Goal: Task Accomplishment & Management: Manage account settings

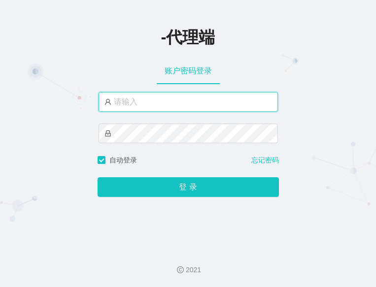
click at [179, 107] on input "text" at bounding box center [187, 102] width 179 height 20
click at [171, 92] on input "text" at bounding box center [187, 102] width 179 height 20
click at [170, 101] on input "text" at bounding box center [187, 102] width 179 height 20
type input "laosan"
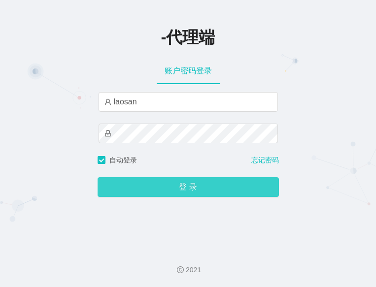
click at [203, 195] on button "登 录" at bounding box center [188, 187] width 181 height 20
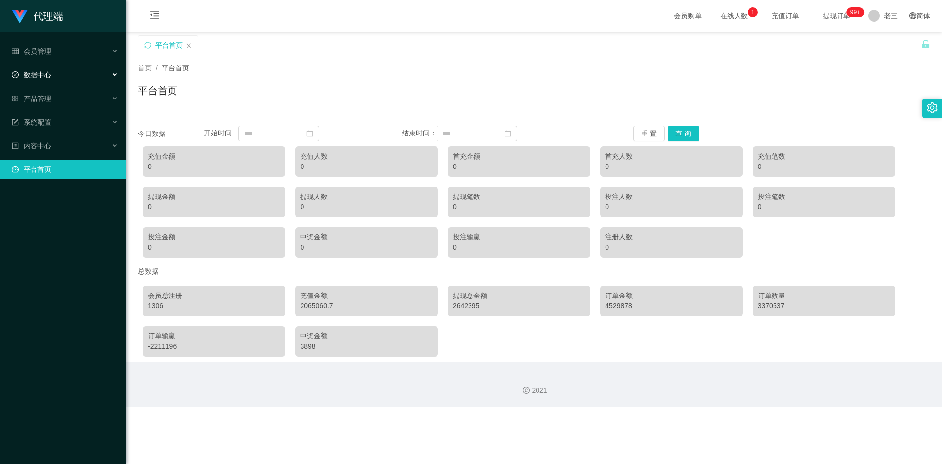
click at [65, 71] on div "数据中心" at bounding box center [63, 75] width 126 height 20
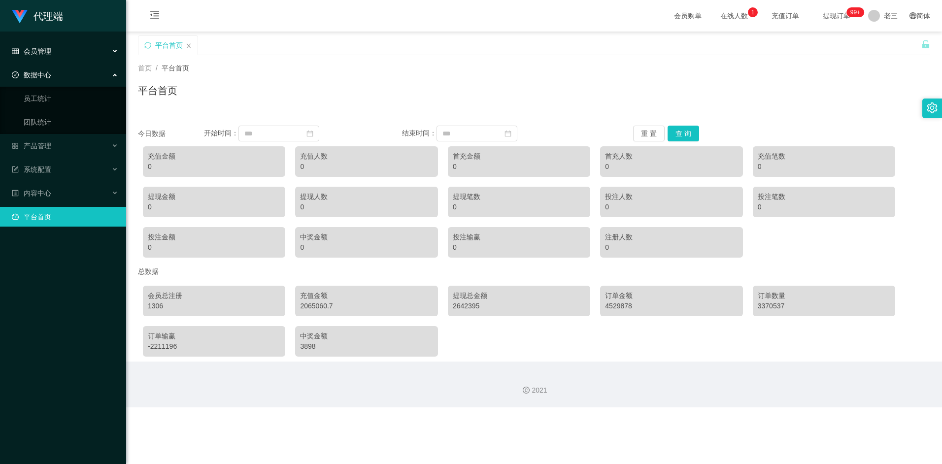
click at [70, 51] on div "会员管理" at bounding box center [63, 51] width 126 height 20
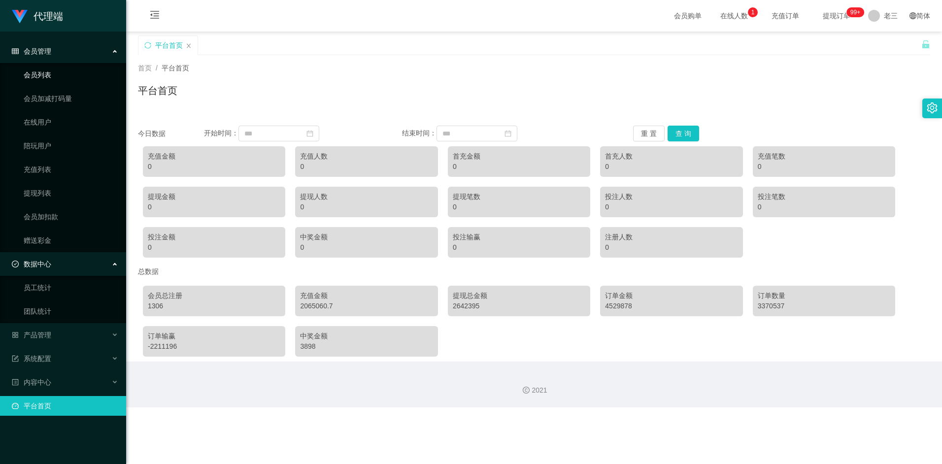
click at [67, 80] on link "会员列表" at bounding box center [71, 75] width 95 height 20
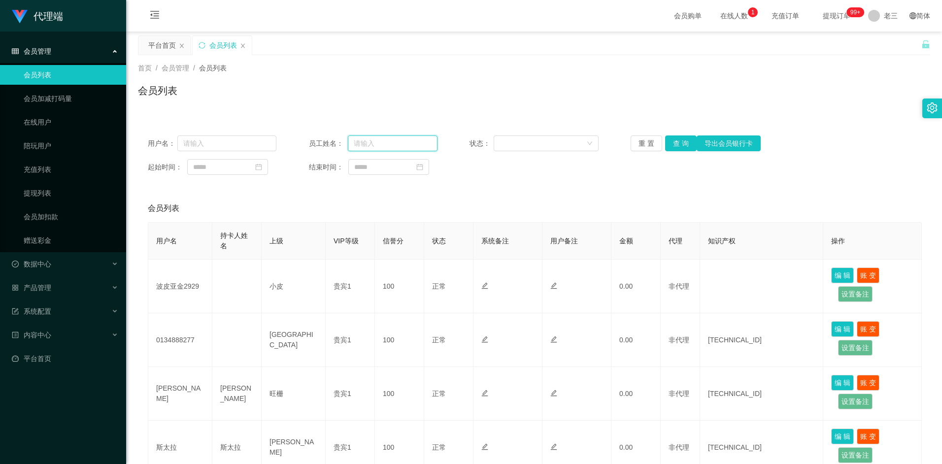
click at [380, 142] on input "text" at bounding box center [393, 143] width 90 height 16
click at [225, 147] on input "text" at bounding box center [226, 143] width 99 height 16
click at [677, 140] on button "查 询" at bounding box center [681, 143] width 32 height 16
click at [236, 139] on input "text" at bounding box center [226, 143] width 99 height 16
click at [67, 122] on link "在线用户" at bounding box center [71, 122] width 95 height 20
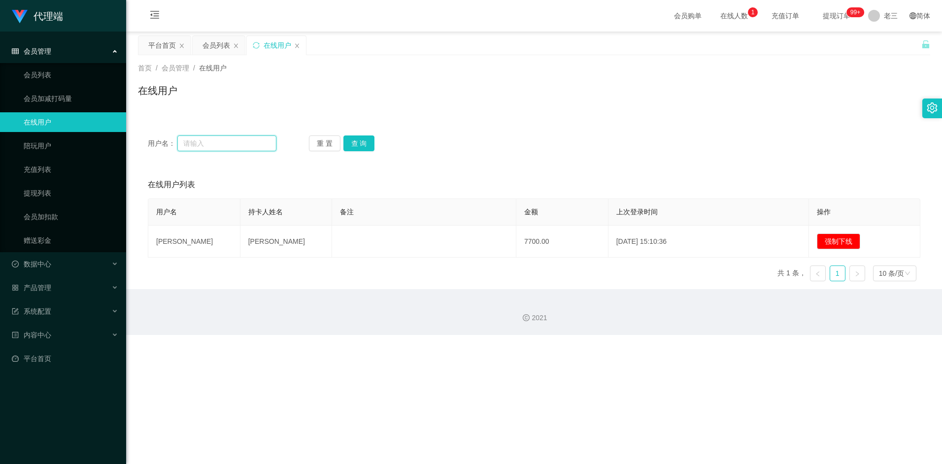
click at [212, 141] on input "text" at bounding box center [226, 143] width 99 height 16
click at [236, 144] on input "text" at bounding box center [226, 143] width 99 height 16
click at [235, 144] on input "text" at bounding box center [226, 143] width 99 height 16
click at [80, 80] on link "会员列表" at bounding box center [71, 75] width 95 height 20
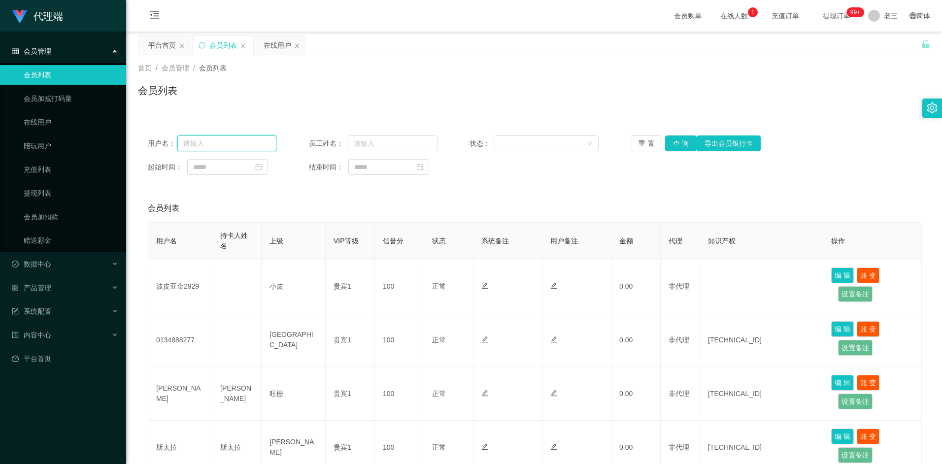
click at [259, 136] on input "text" at bounding box center [226, 143] width 99 height 16
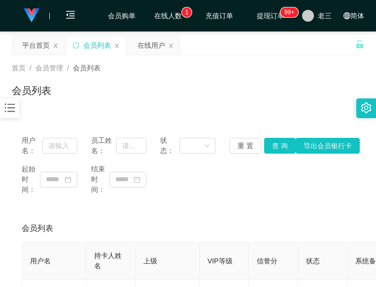
click at [178, 98] on div "会员列表" at bounding box center [188, 94] width 352 height 23
click at [60, 141] on input "text" at bounding box center [59, 146] width 34 height 16
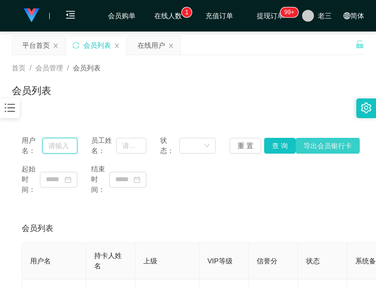
paste input "s"
click at [43, 144] on input "text" at bounding box center [59, 146] width 34 height 16
click at [58, 144] on input "text" at bounding box center [59, 146] width 34 height 16
type input "s"
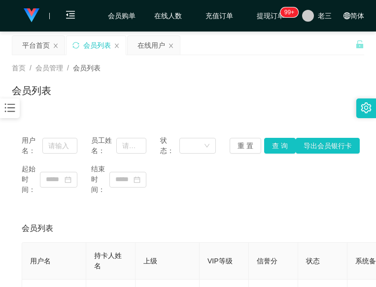
click at [59, 147] on input "text" at bounding box center [59, 146] width 34 height 16
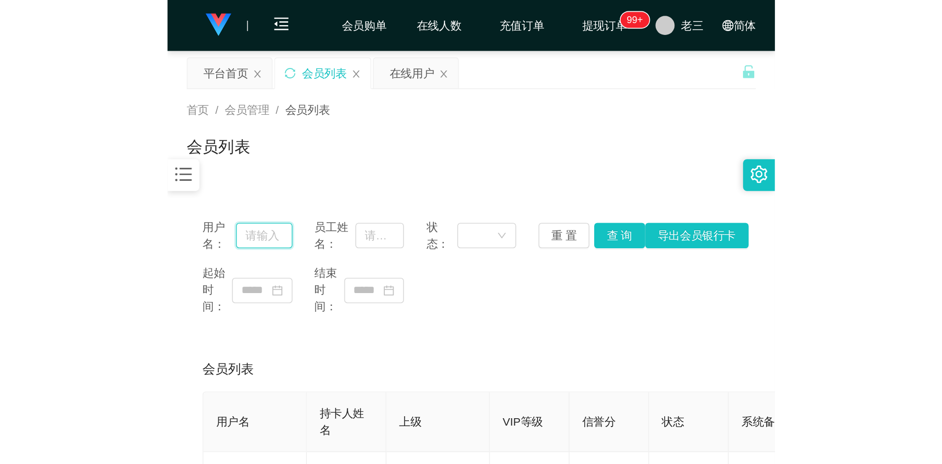
paste input "s"
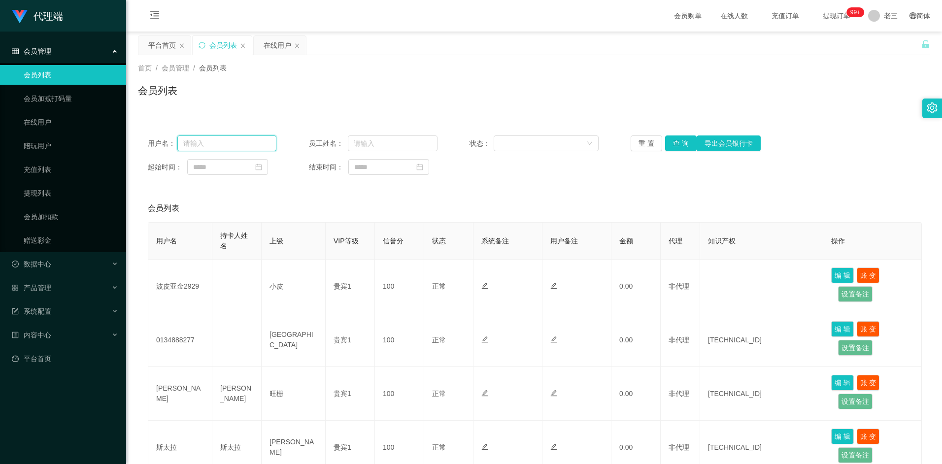
click at [264, 142] on input "text" at bounding box center [226, 143] width 99 height 16
type input "s"
type input "b"
click at [59, 60] on div "会员管理" at bounding box center [63, 51] width 126 height 20
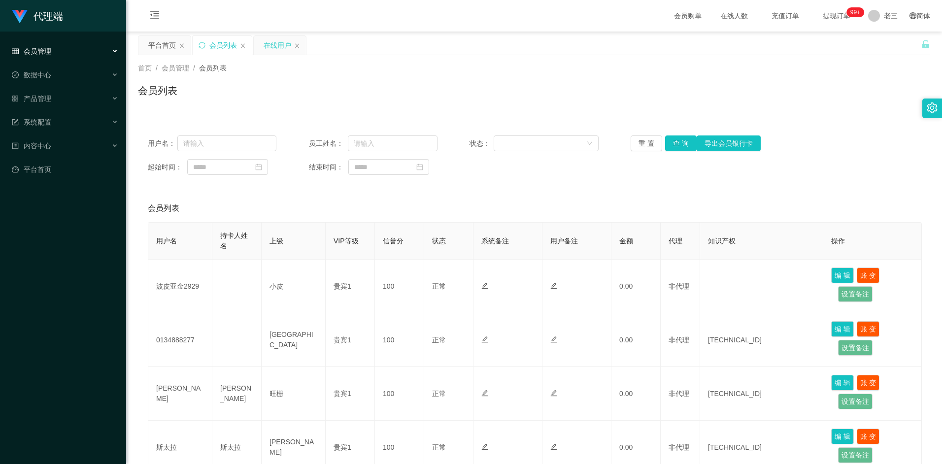
click at [261, 49] on div "在线用户" at bounding box center [280, 45] width 52 height 19
click at [99, 141] on div "内容中心" at bounding box center [63, 146] width 126 height 20
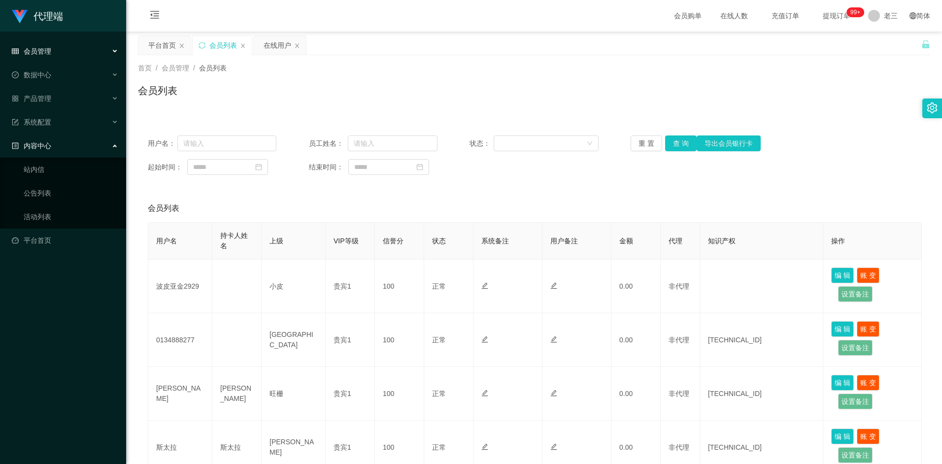
click at [99, 141] on div "内容中心" at bounding box center [63, 146] width 126 height 20
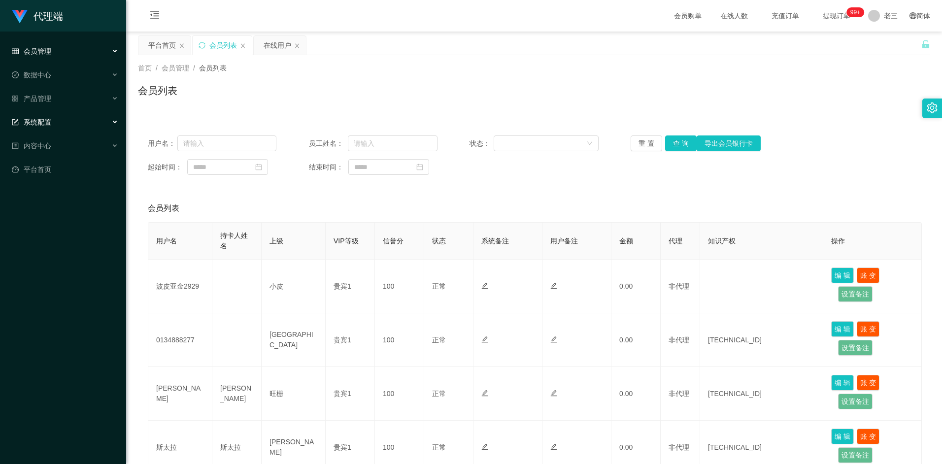
click at [95, 117] on div "系统配置" at bounding box center [63, 122] width 126 height 20
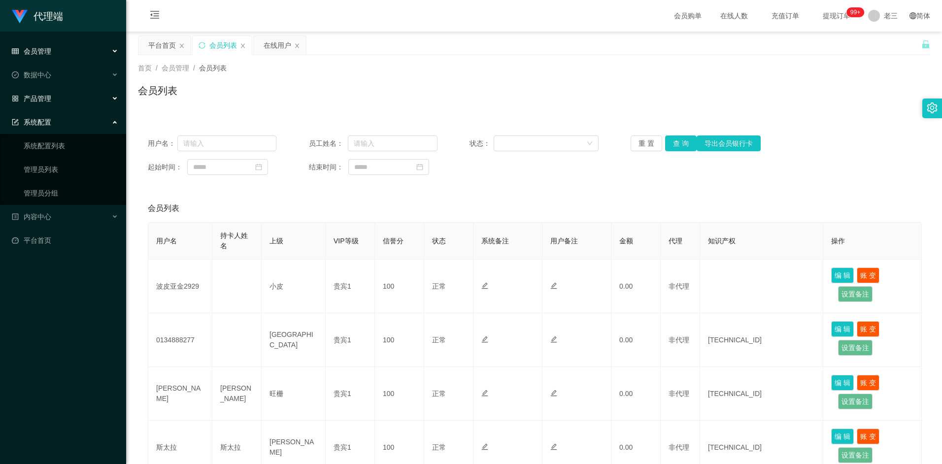
click at [98, 102] on div "产品管理" at bounding box center [63, 99] width 126 height 20
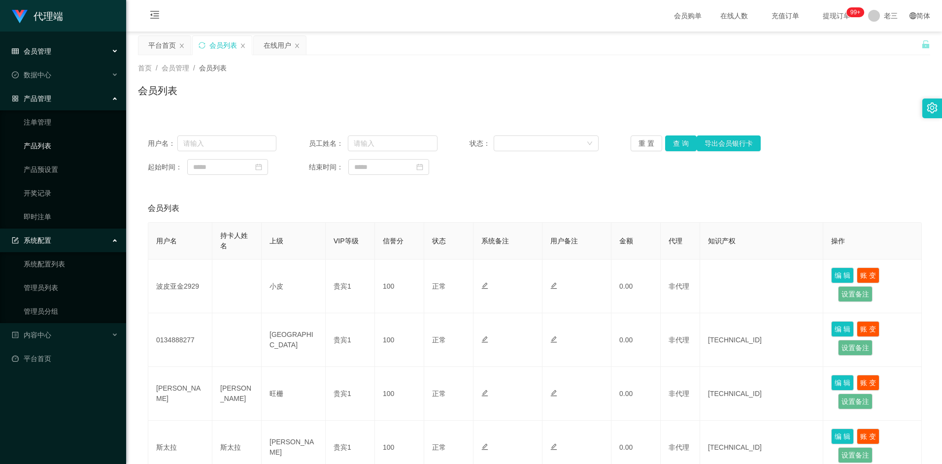
click at [77, 148] on link "产品列表" at bounding box center [71, 146] width 95 height 20
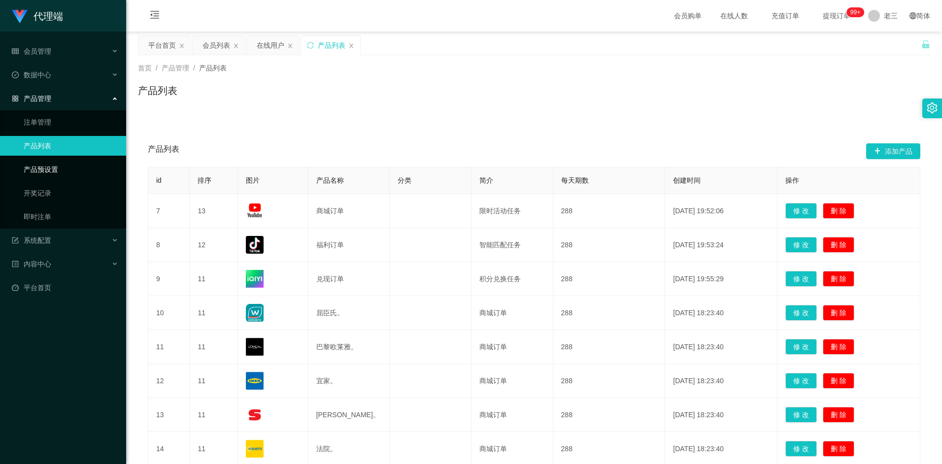
click at [76, 174] on link "产品预设置" at bounding box center [71, 170] width 95 height 20
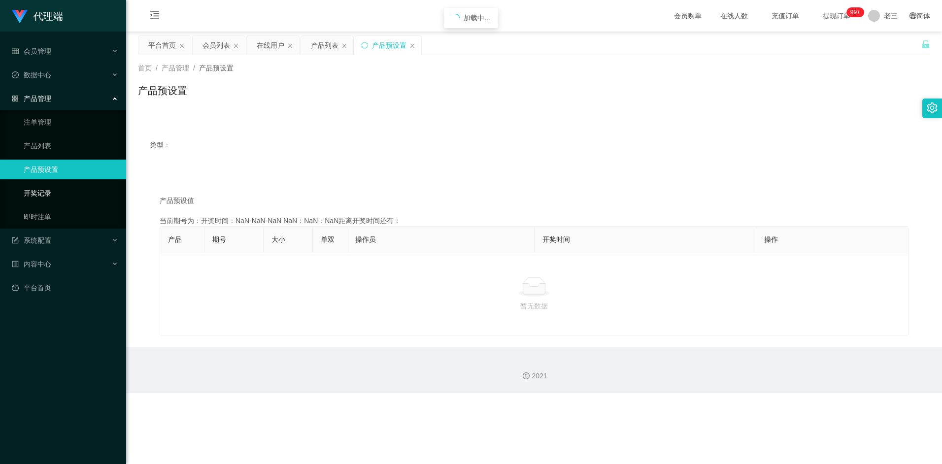
click at [69, 193] on link "开奖记录" at bounding box center [71, 193] width 95 height 20
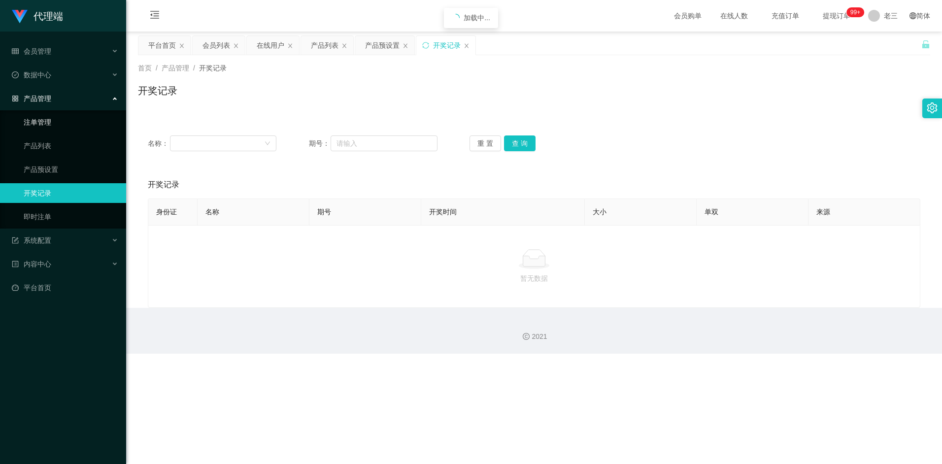
click at [65, 119] on link "注单管理" at bounding box center [71, 122] width 95 height 20
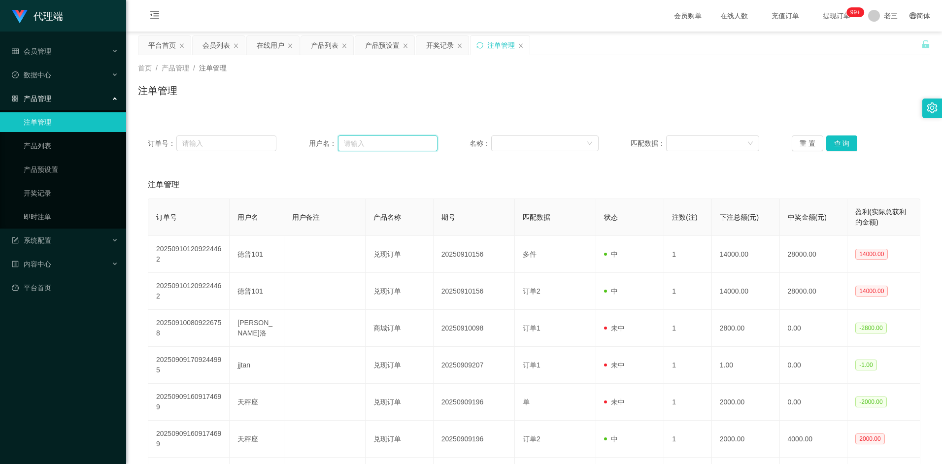
click at [373, 148] on input "text" at bounding box center [387, 143] width 99 height 16
click at [377, 144] on input "text" at bounding box center [387, 143] width 99 height 16
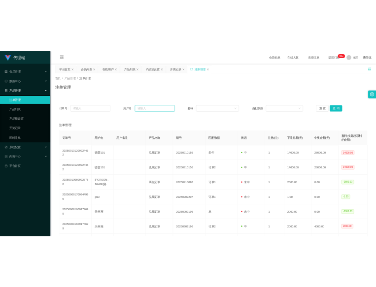
paste input "K"
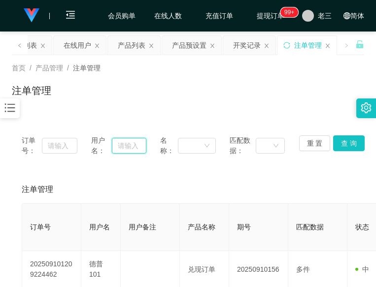
click at [130, 149] on input "text" at bounding box center [129, 146] width 34 height 16
type input "Katherine1117"
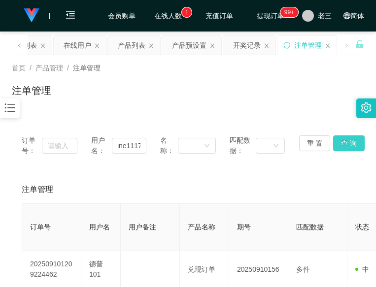
click at [358, 143] on button "查 询" at bounding box center [349, 143] width 32 height 16
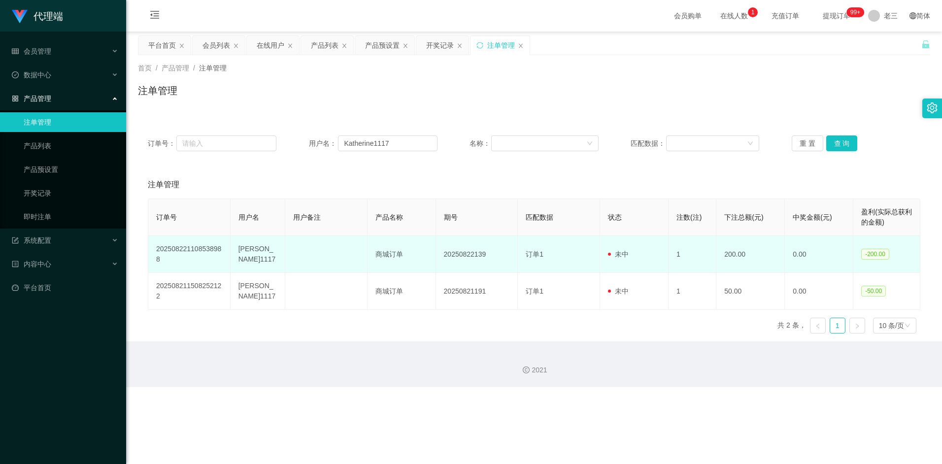
click at [251, 251] on td "[PERSON_NAME]1117" at bounding box center [257, 254] width 55 height 37
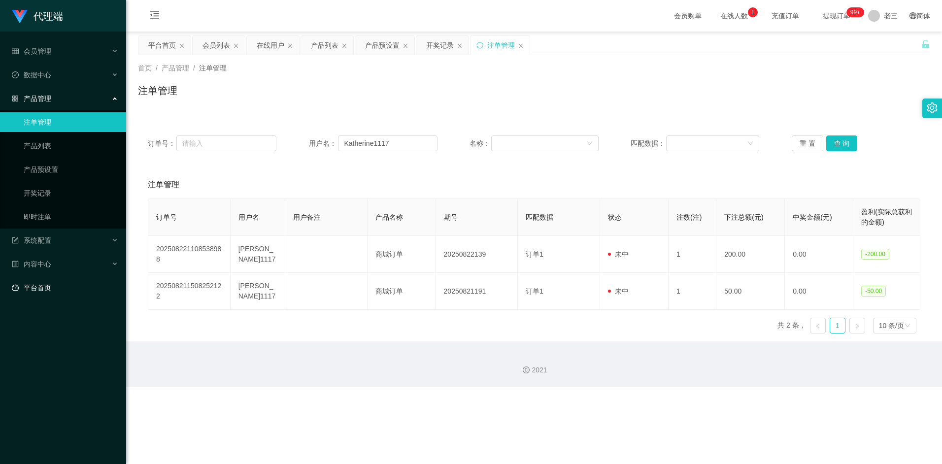
click at [71, 284] on link "平台首页" at bounding box center [65, 288] width 106 height 20
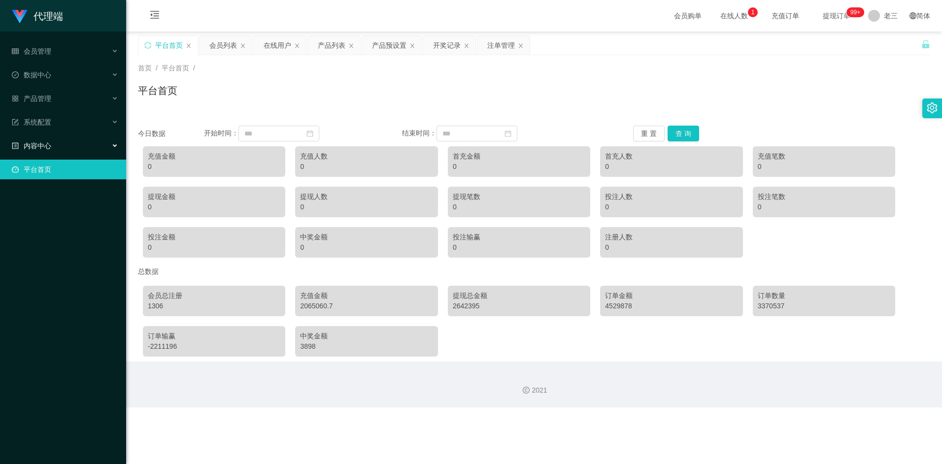
click at [101, 139] on div "内容中心" at bounding box center [63, 146] width 126 height 20
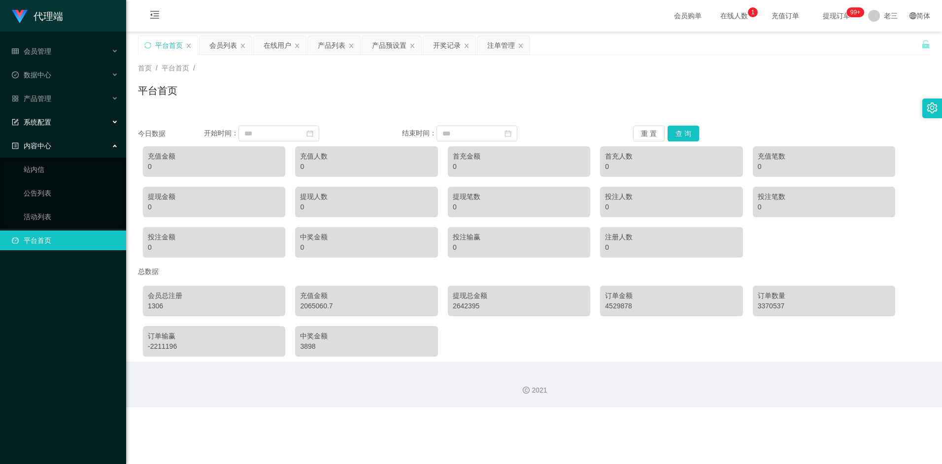
click at [103, 127] on div "系统配置" at bounding box center [63, 122] width 126 height 20
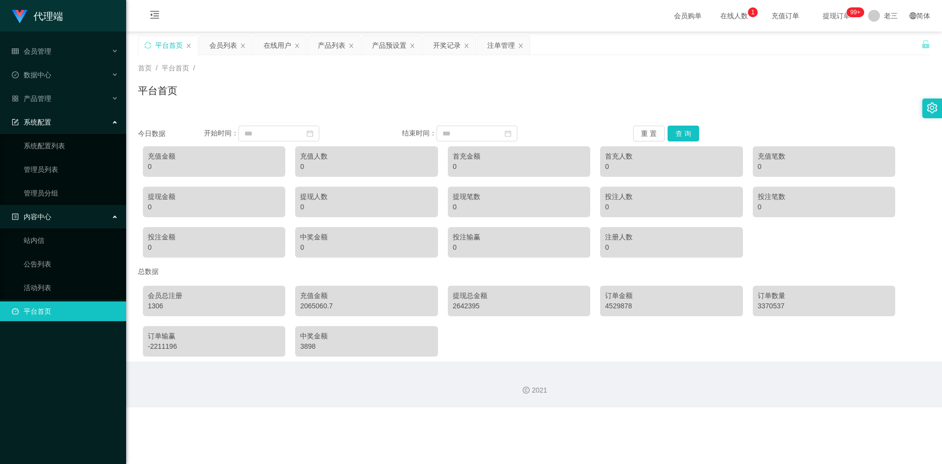
drag, startPoint x: 95, startPoint y: 124, endPoint x: 98, endPoint y: 98, distance: 25.7
click at [95, 123] on div "系统配置" at bounding box center [63, 122] width 126 height 20
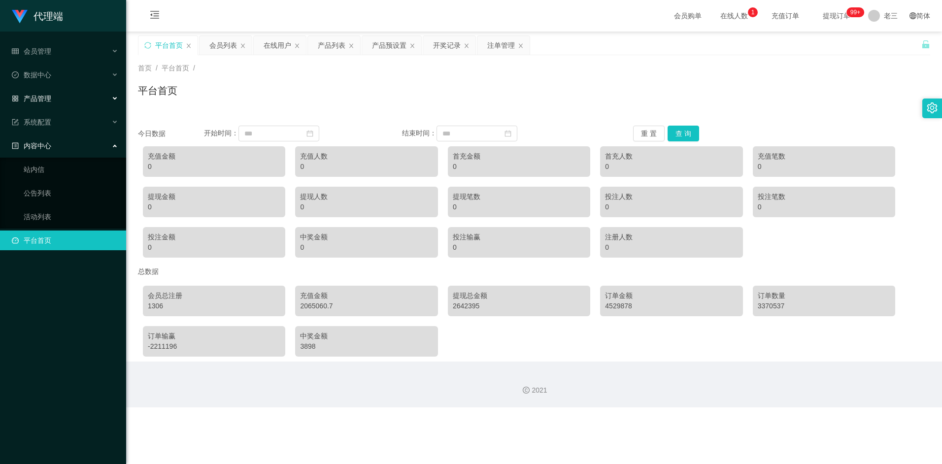
click at [98, 92] on div "产品管理" at bounding box center [63, 99] width 126 height 20
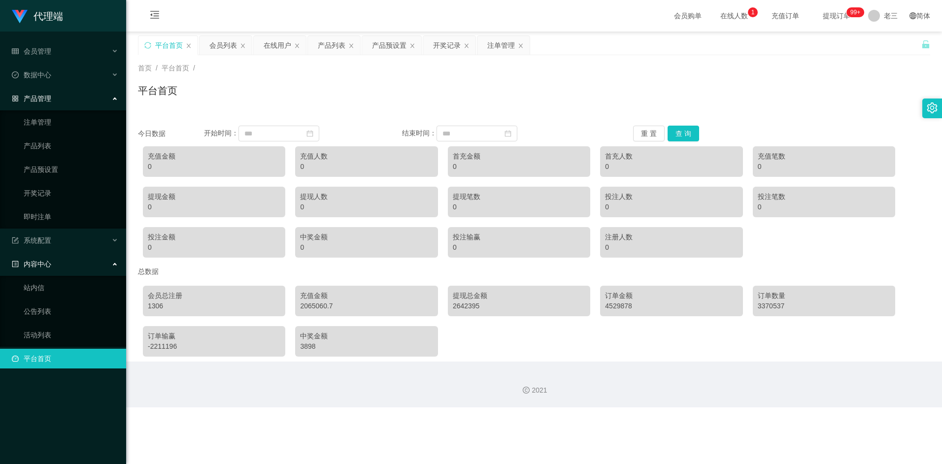
click at [97, 101] on div "产品管理" at bounding box center [63, 99] width 126 height 20
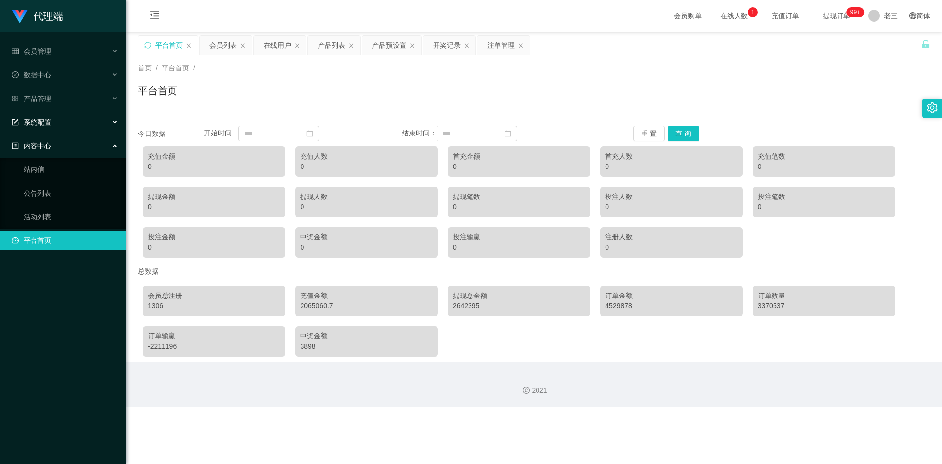
click at [93, 115] on div "系统配置" at bounding box center [63, 122] width 126 height 20
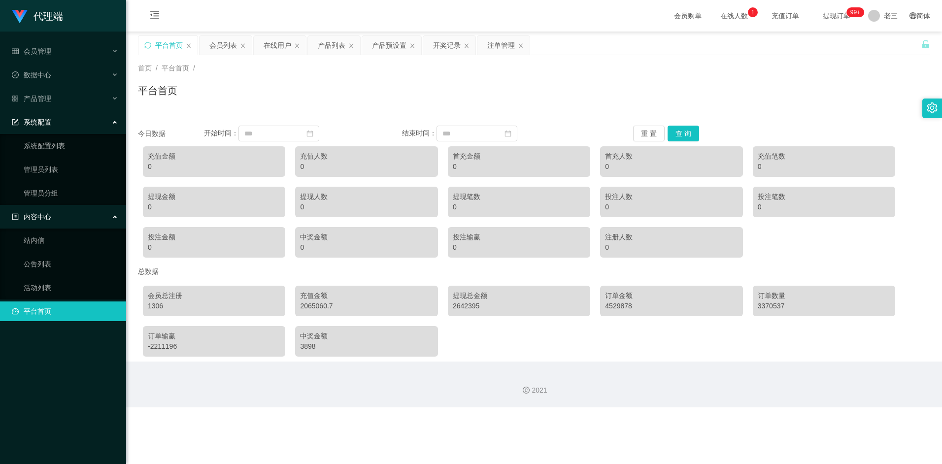
click at [62, 217] on div "内容中心" at bounding box center [63, 217] width 126 height 20
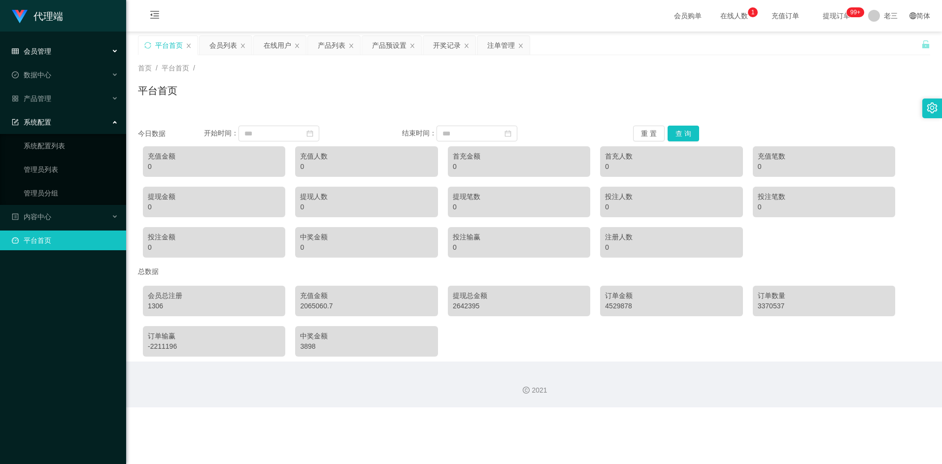
click at [90, 47] on div "会员管理" at bounding box center [63, 51] width 126 height 20
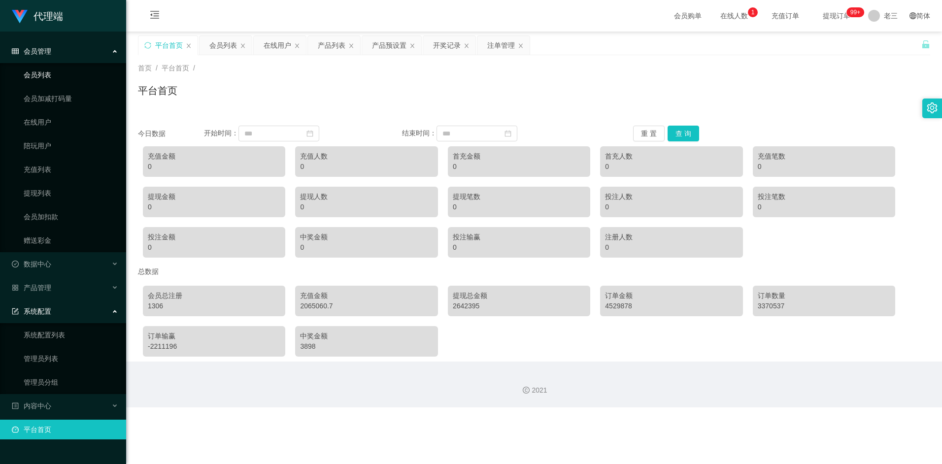
click at [61, 73] on link "会员列表" at bounding box center [71, 75] width 95 height 20
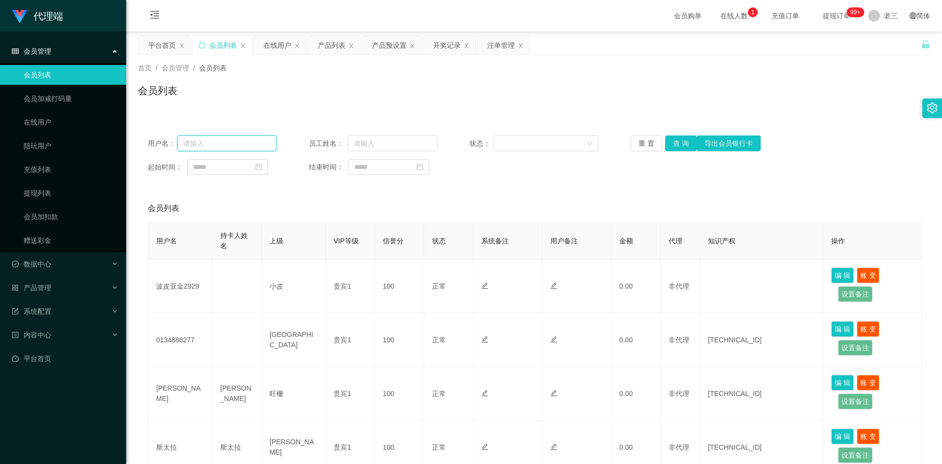
click at [240, 142] on input "text" at bounding box center [226, 143] width 99 height 16
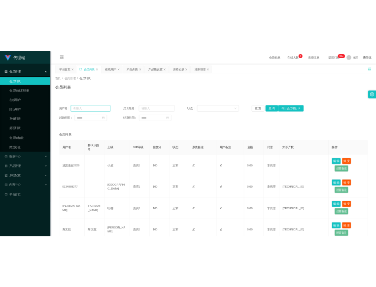
paste input "K"
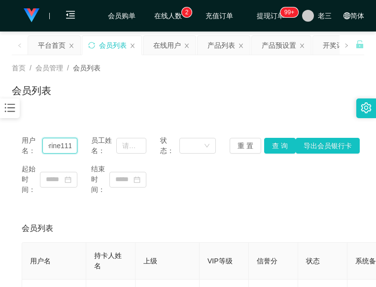
scroll to position [0, 21]
type input "Katherine1117"
click at [275, 143] on button "查 询" at bounding box center [280, 146] width 32 height 16
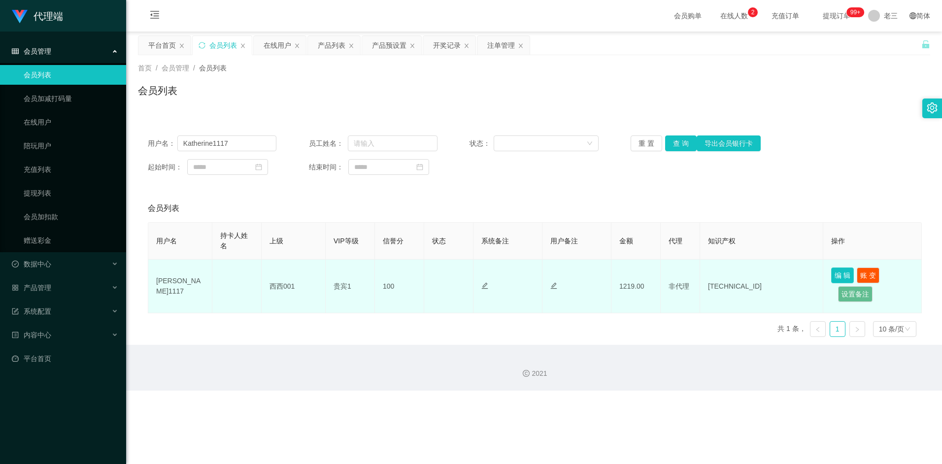
click at [849, 273] on button "编 辑" at bounding box center [842, 275] width 23 height 16
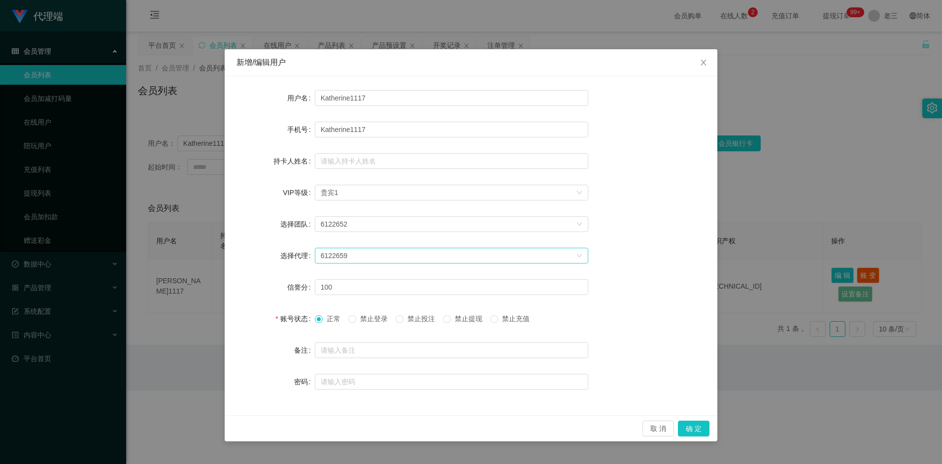
click at [353, 258] on div "6122659" at bounding box center [448, 255] width 255 height 15
click at [368, 259] on div "6122659" at bounding box center [448, 255] width 255 height 15
click at [361, 219] on div "6122652" at bounding box center [448, 224] width 255 height 15
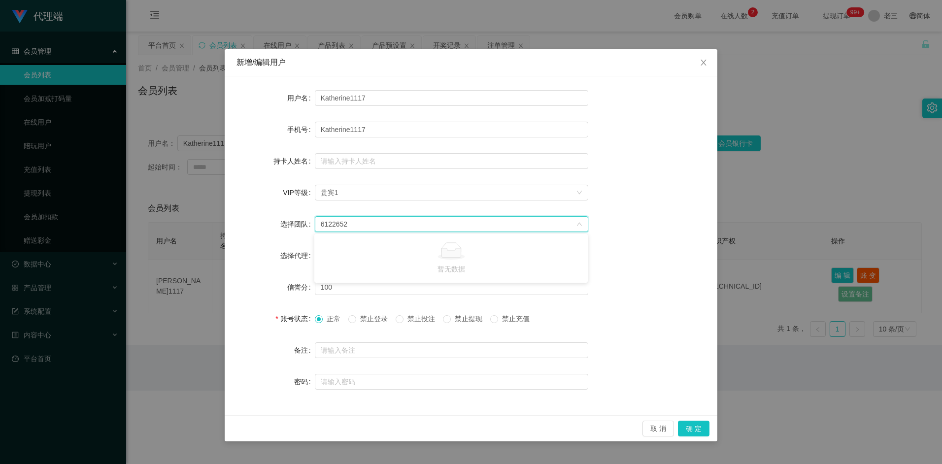
click at [384, 222] on div "6122652" at bounding box center [448, 224] width 255 height 15
click at [363, 160] on input "text" at bounding box center [451, 161] width 273 height 16
click at [356, 223] on div "6122652" at bounding box center [448, 224] width 255 height 15
click at [370, 225] on div "6122652" at bounding box center [448, 224] width 255 height 15
drag, startPoint x: 664, startPoint y: 431, endPoint x: 647, endPoint y: 427, distance: 18.2
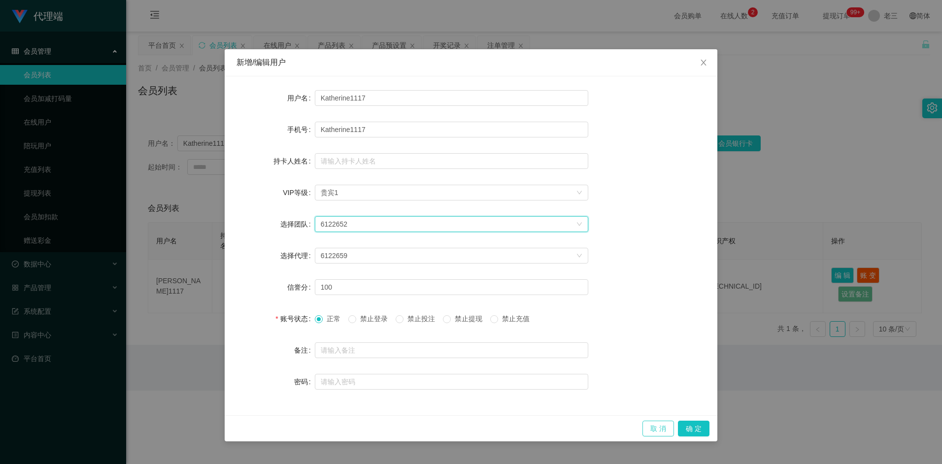
click at [663, 431] on button "取 消" at bounding box center [658, 429] width 32 height 16
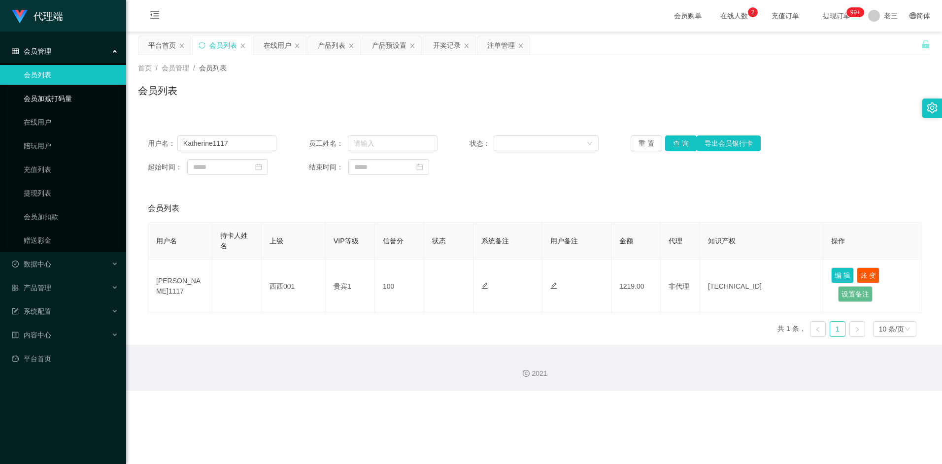
click at [60, 96] on link "会员加减打码量" at bounding box center [71, 99] width 95 height 20
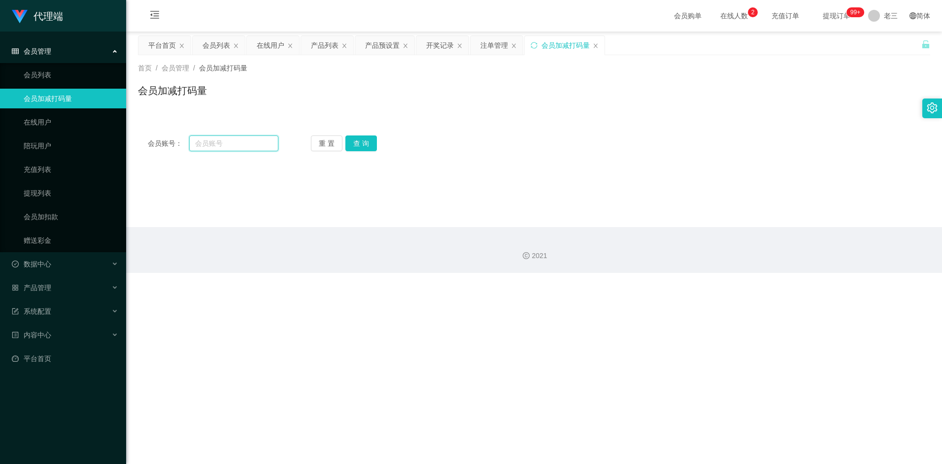
click at [229, 138] on input "text" at bounding box center [233, 143] width 89 height 16
click at [30, 77] on link "会员列表" at bounding box center [71, 75] width 95 height 20
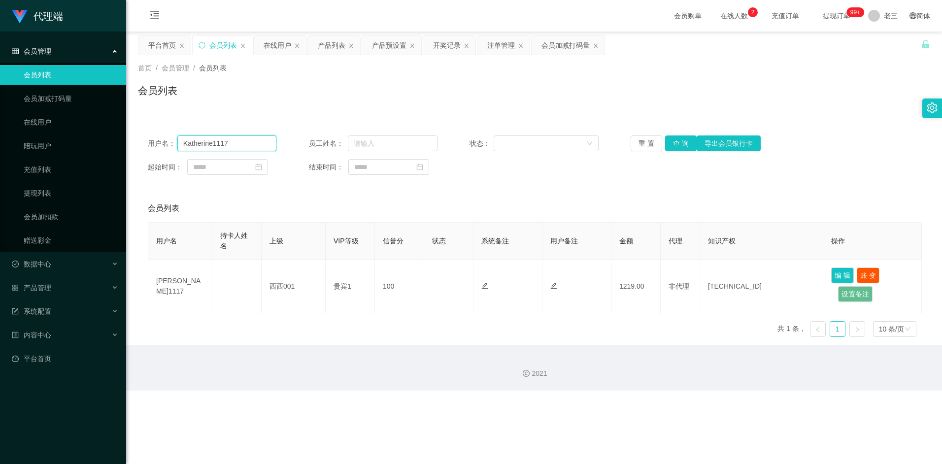
drag, startPoint x: 242, startPoint y: 141, endPoint x: 1, endPoint y: 133, distance: 240.9
click at [1, 133] on section "代理端 会员管理 会员列表 会员加减打码量 在线用户 陪玩用户 充值列表 提现列表 会员加扣款 赠送彩金 数据中心 产品管理 系统配置 内容中心 平台首页 保…" at bounding box center [471, 195] width 942 height 391
click at [46, 97] on link "会员加减打码量" at bounding box center [71, 99] width 95 height 20
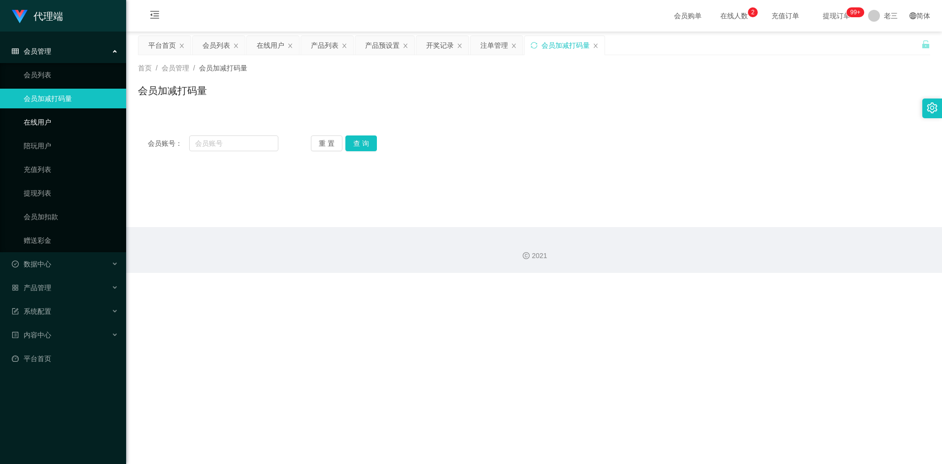
click at [50, 119] on link "在线用户" at bounding box center [71, 122] width 95 height 20
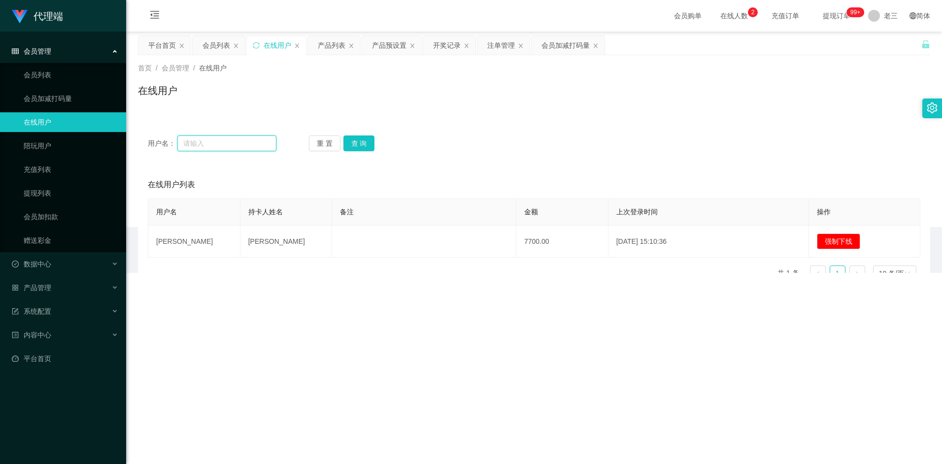
click at [232, 137] on input "text" at bounding box center [226, 143] width 99 height 16
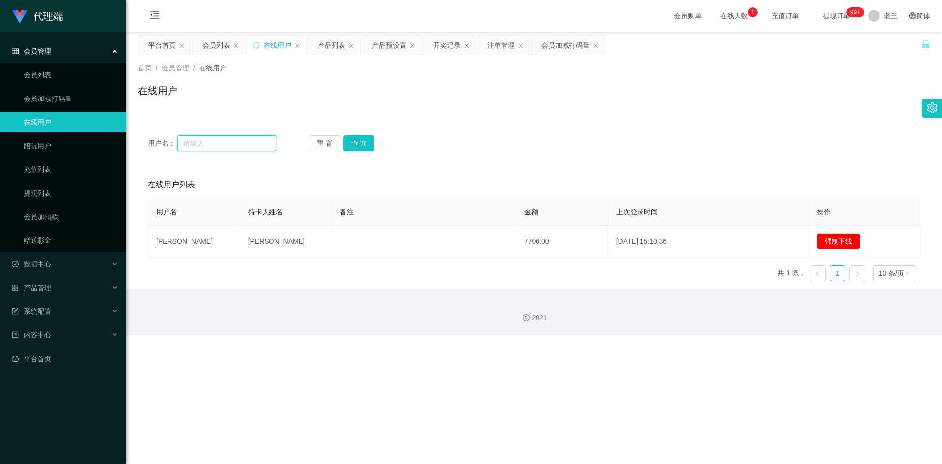
click at [234, 141] on input "text" at bounding box center [226, 143] width 99 height 16
drag, startPoint x: 234, startPoint y: 140, endPoint x: 185, endPoint y: 136, distance: 48.9
click at [186, 136] on input "text" at bounding box center [226, 143] width 99 height 16
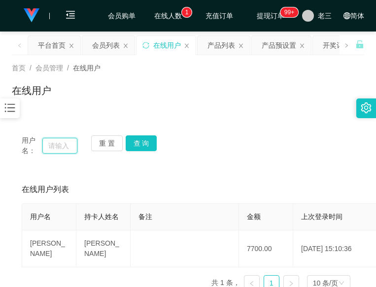
click at [53, 139] on input "text" at bounding box center [59, 146] width 34 height 16
type input "k"
type input "Katherine1117"
click at [142, 134] on div "用户名： Katherine1117 重 置 查 询" at bounding box center [188, 146] width 352 height 40
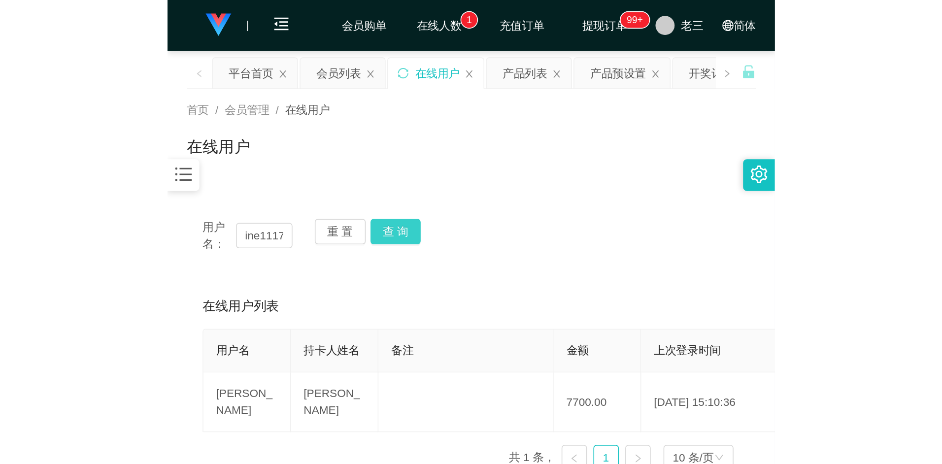
scroll to position [0, 0]
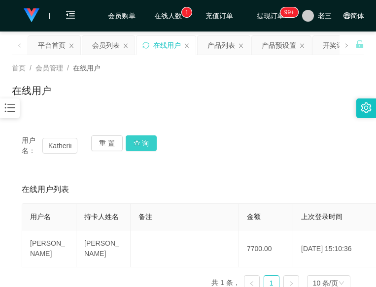
click at [143, 141] on button "查 询" at bounding box center [142, 143] width 32 height 16
click at [143, 141] on div "重 置 查 询" at bounding box center [119, 145] width 56 height 21
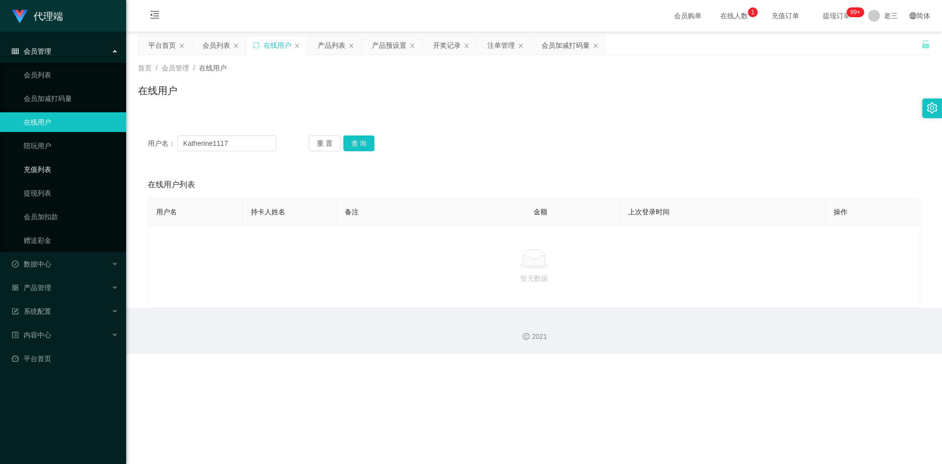
click at [58, 169] on link "充值列表" at bounding box center [71, 170] width 95 height 20
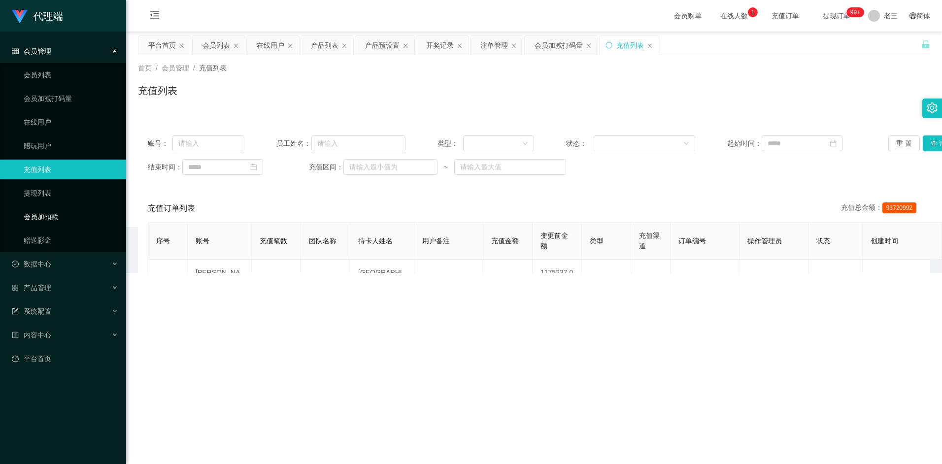
click at [57, 210] on link "会员加扣款" at bounding box center [71, 217] width 95 height 20
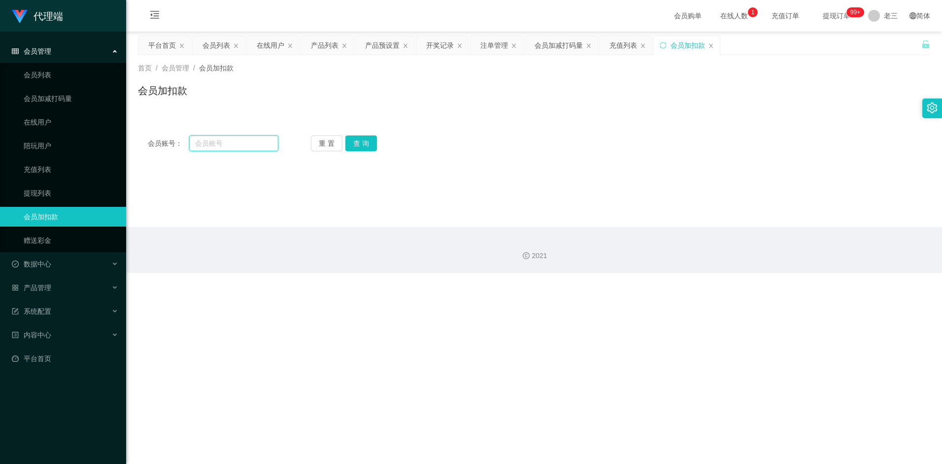
click at [219, 139] on input "text" at bounding box center [233, 143] width 89 height 16
type input "山东高速帝国时代"
click at [328, 139] on button "重 置" at bounding box center [327, 143] width 32 height 16
